Goal: Navigation & Orientation: Find specific page/section

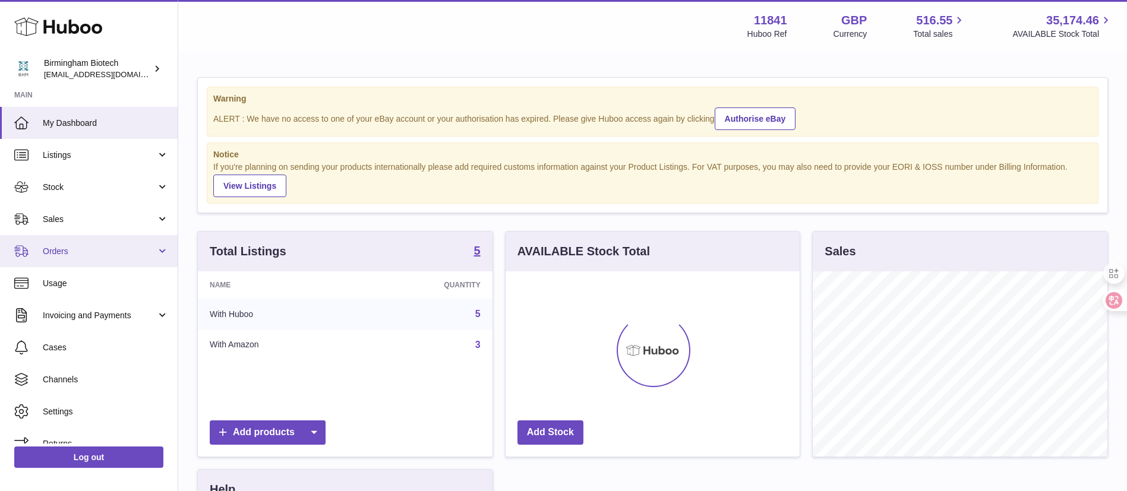
scroll to position [185, 294]
click at [103, 252] on span "Orders" at bounding box center [99, 251] width 113 height 11
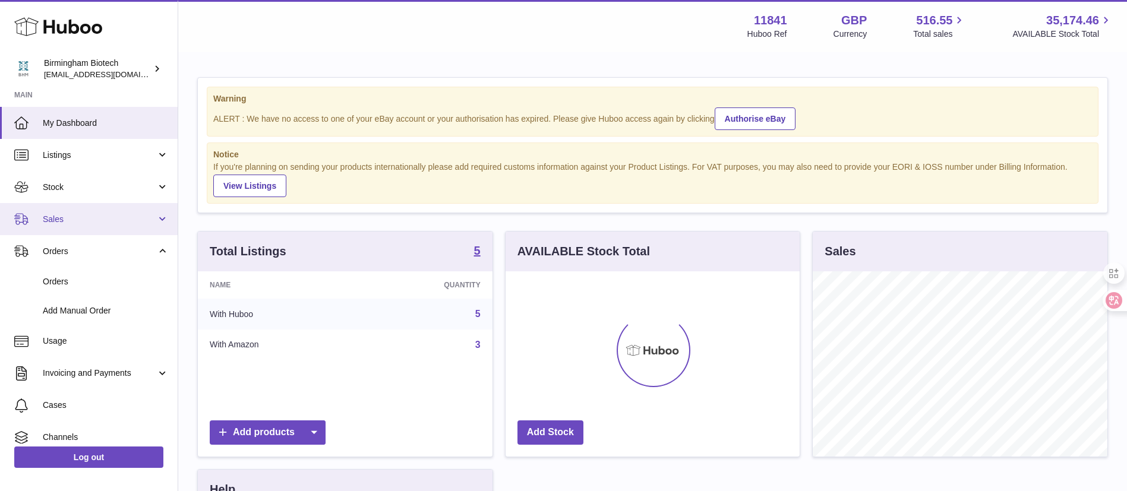
click at [115, 220] on span "Sales" at bounding box center [99, 219] width 113 height 11
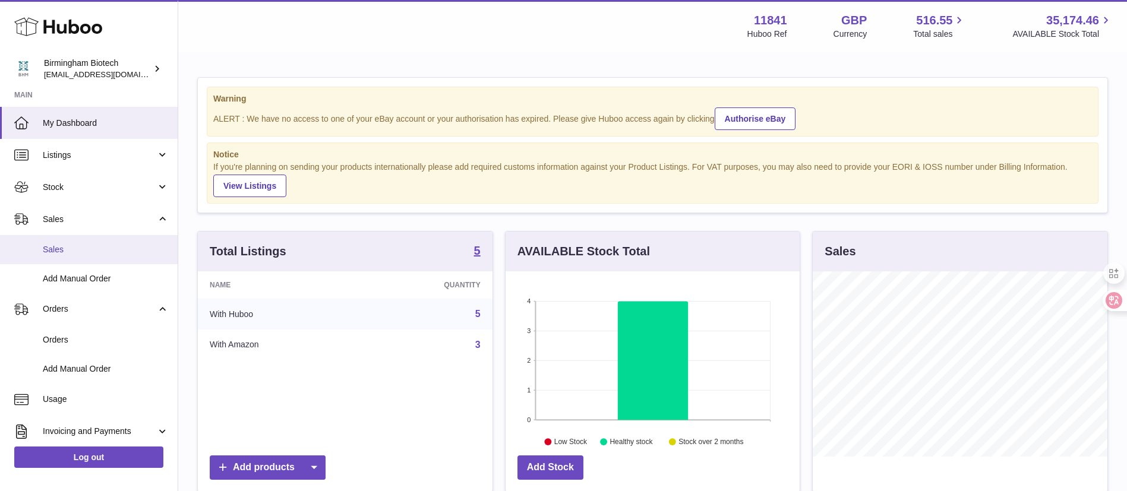
click at [110, 260] on link "Sales" at bounding box center [89, 249] width 178 height 29
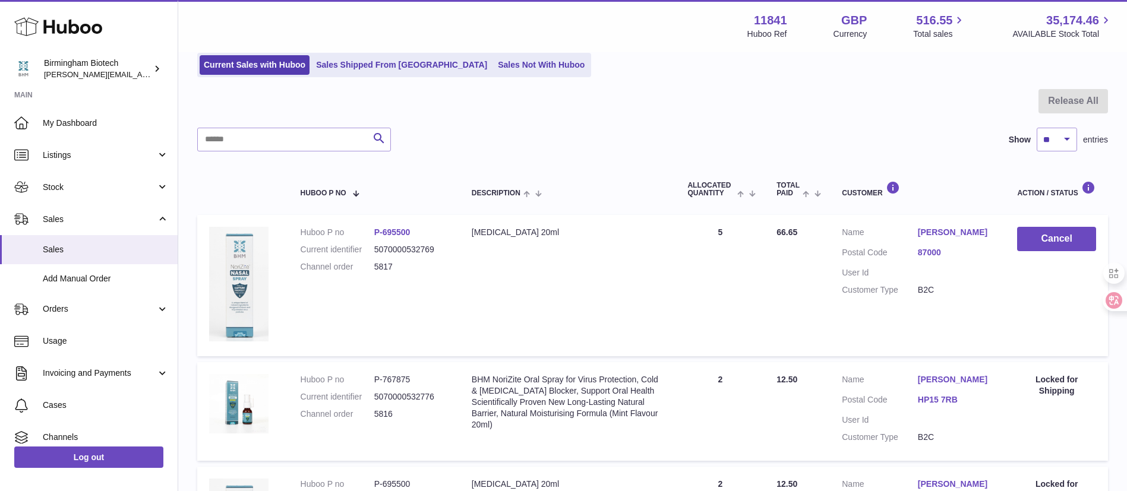
scroll to position [89, 0]
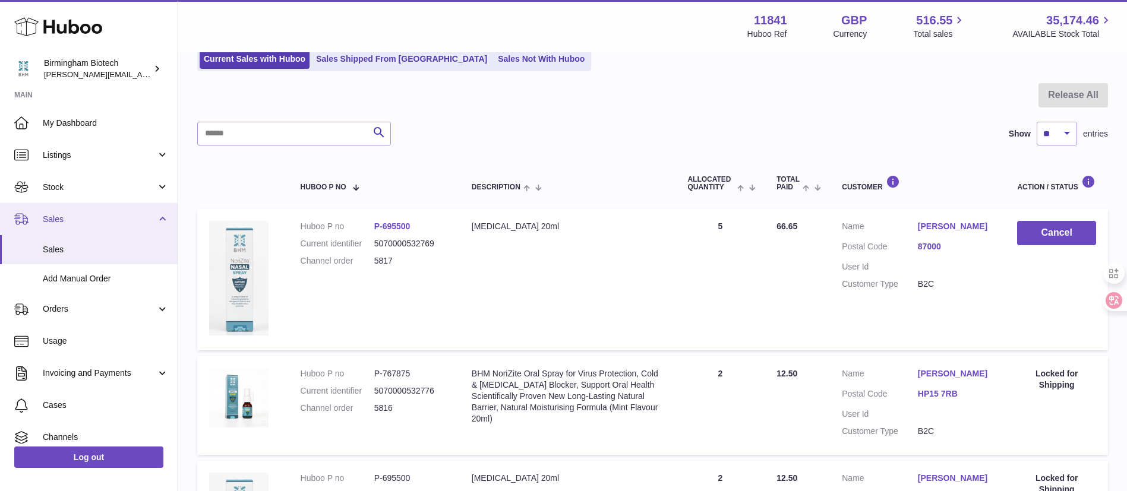
click at [88, 204] on link "Sales" at bounding box center [89, 219] width 178 height 32
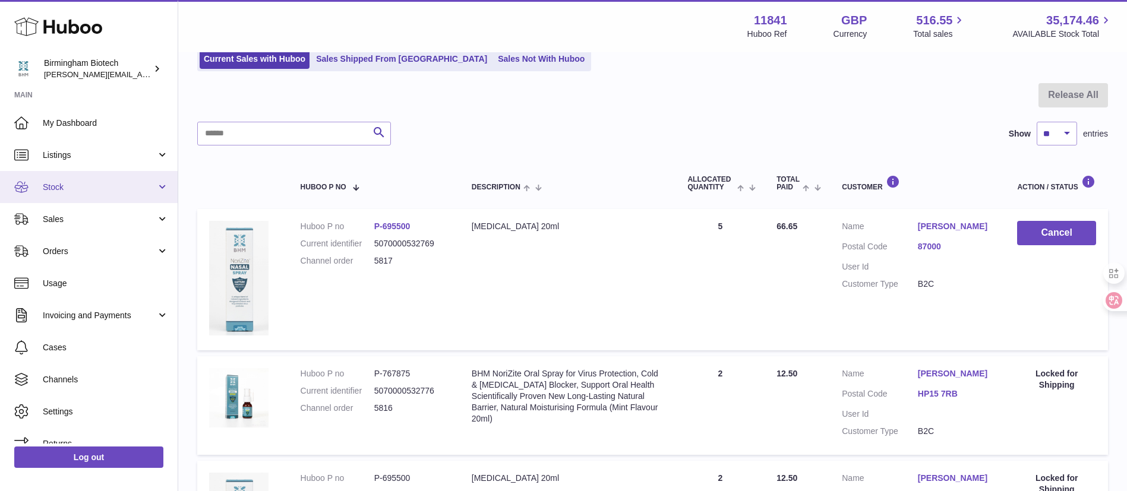
click at [98, 194] on link "Stock" at bounding box center [89, 187] width 178 height 32
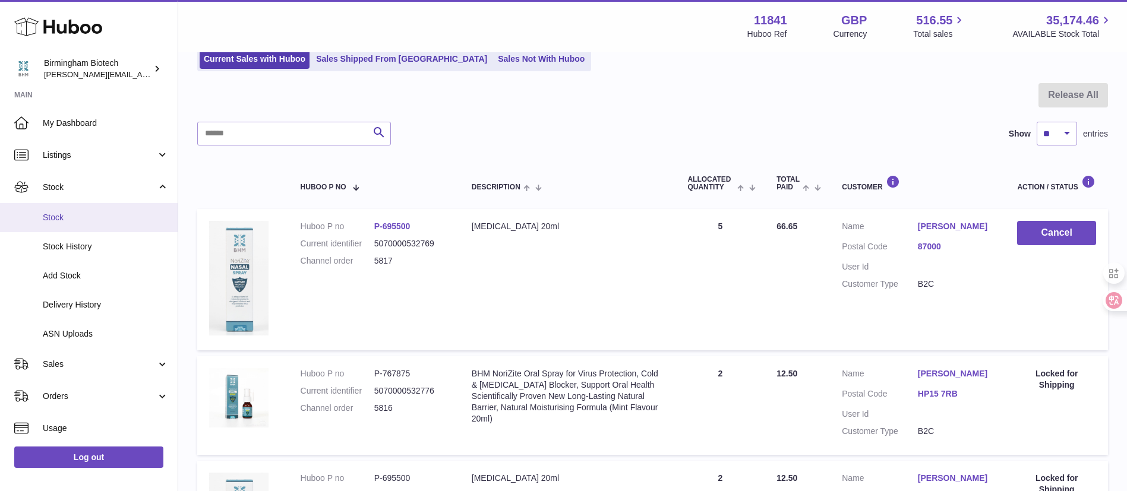
click at [86, 216] on span "Stock" at bounding box center [106, 217] width 126 height 11
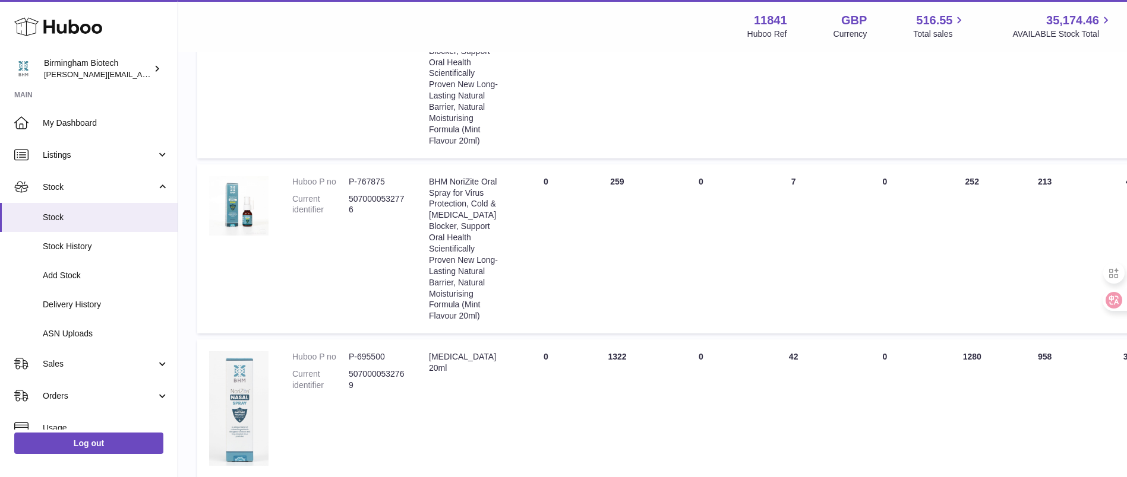
scroll to position [534, 0]
